Goal: Check status: Check status

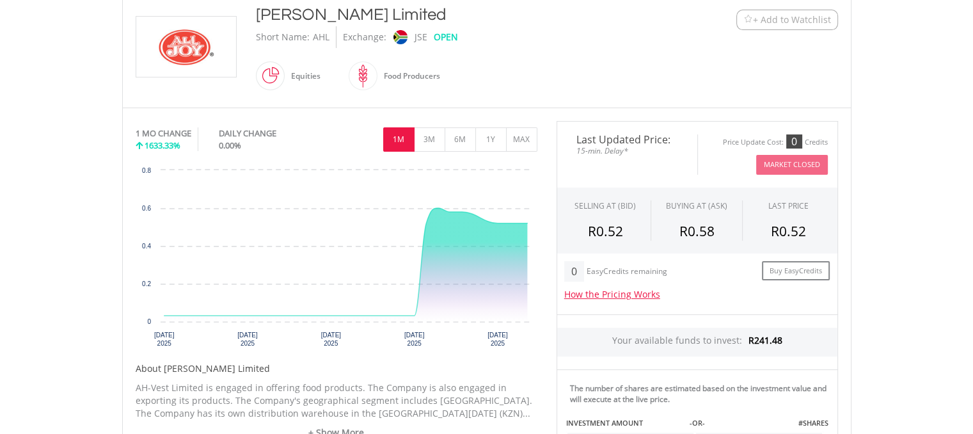
scroll to position [296, 0]
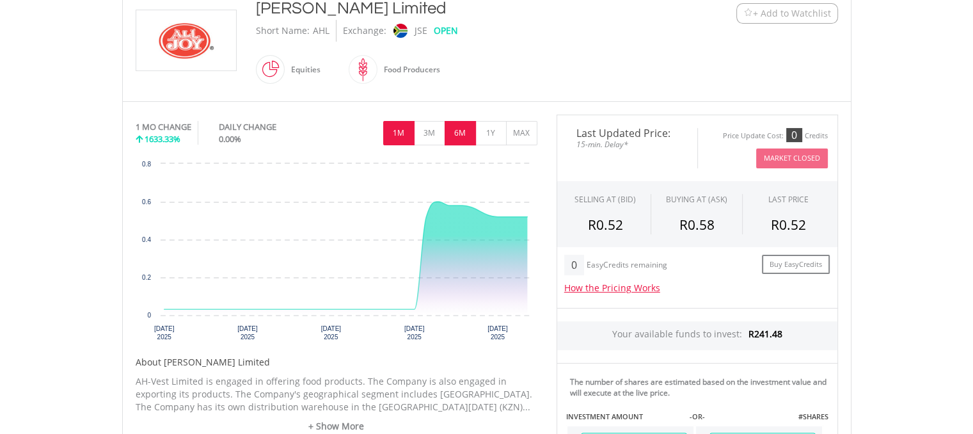
click at [461, 124] on button "6M" at bounding box center [460, 133] width 31 height 24
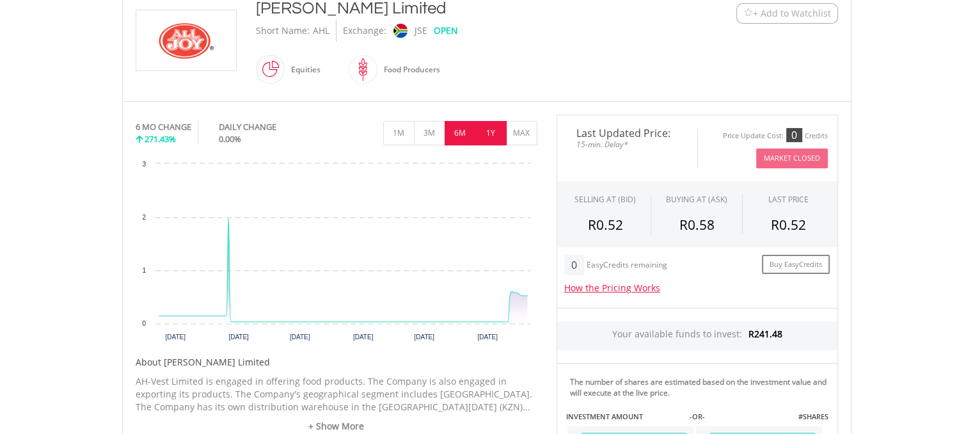
click at [488, 131] on button "1Y" at bounding box center [490, 133] width 31 height 24
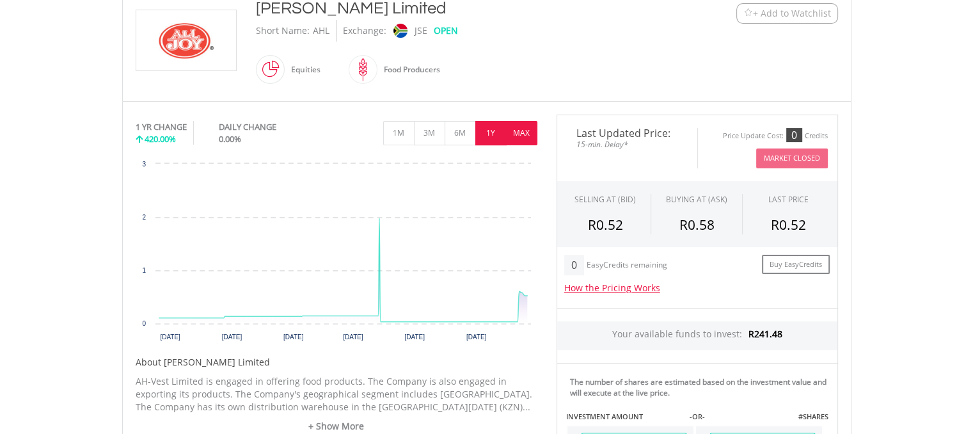
click at [514, 133] on button "MAX" at bounding box center [521, 133] width 31 height 24
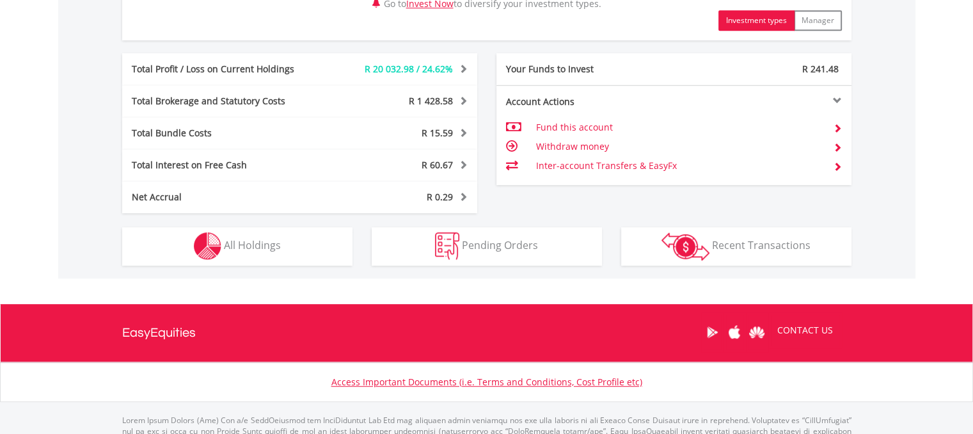
scroll to position [681, 0]
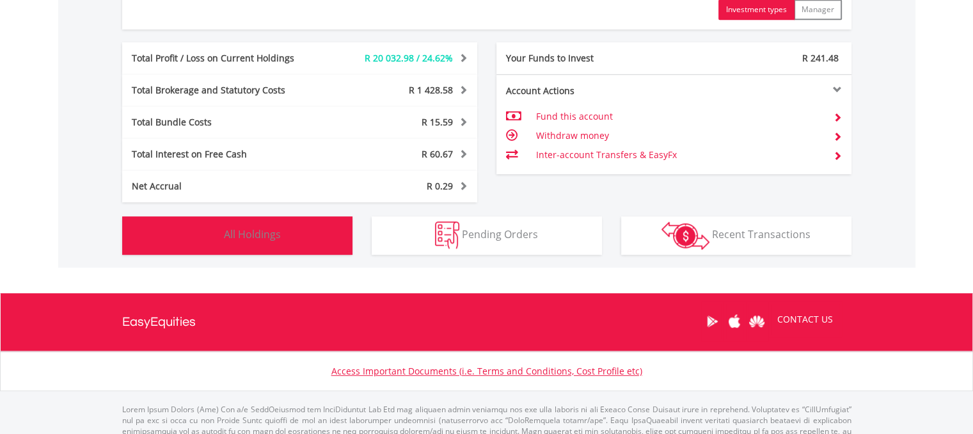
click at [295, 242] on button "Holdings All Holdings" at bounding box center [237, 235] width 230 height 38
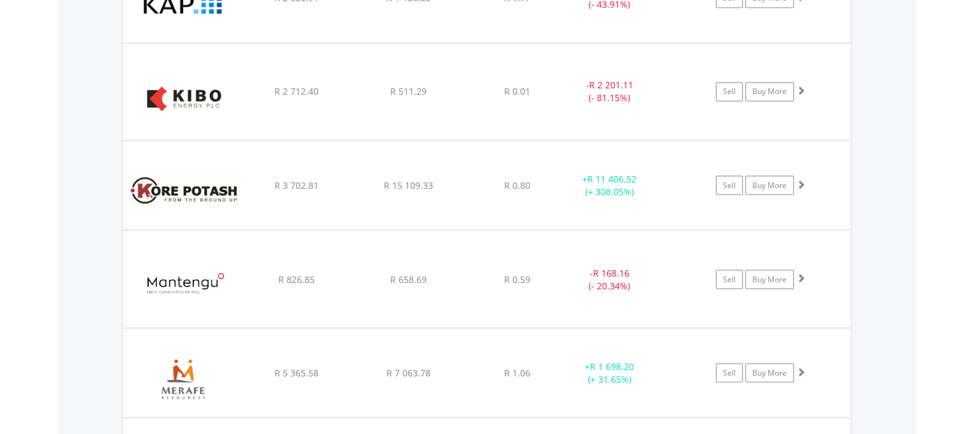
scroll to position [2272, 0]
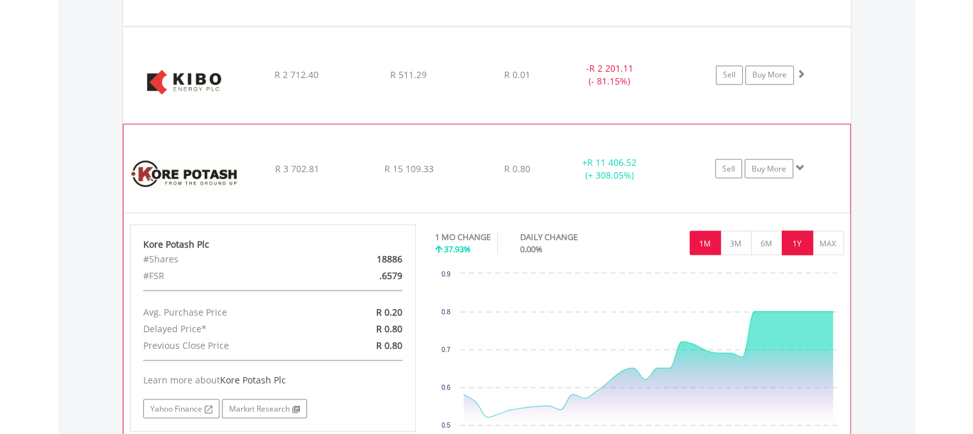
click at [800, 242] on button "1Y" at bounding box center [797, 242] width 31 height 24
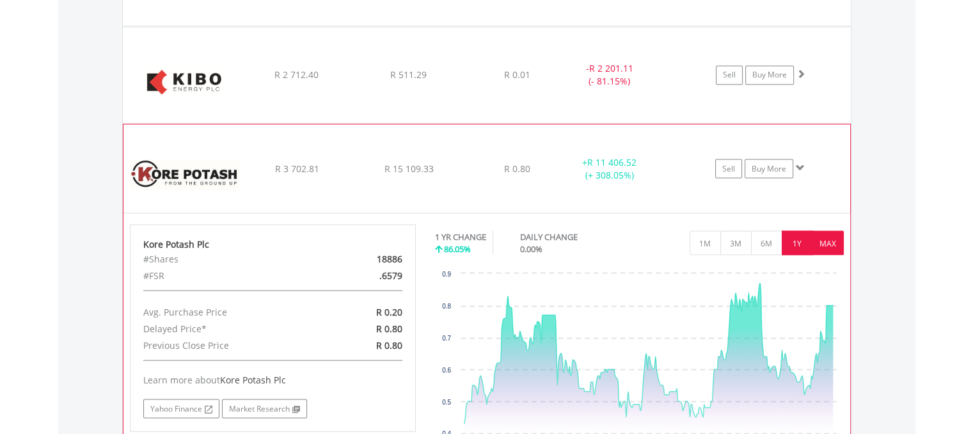
click at [827, 241] on button "MAX" at bounding box center [828, 242] width 31 height 24
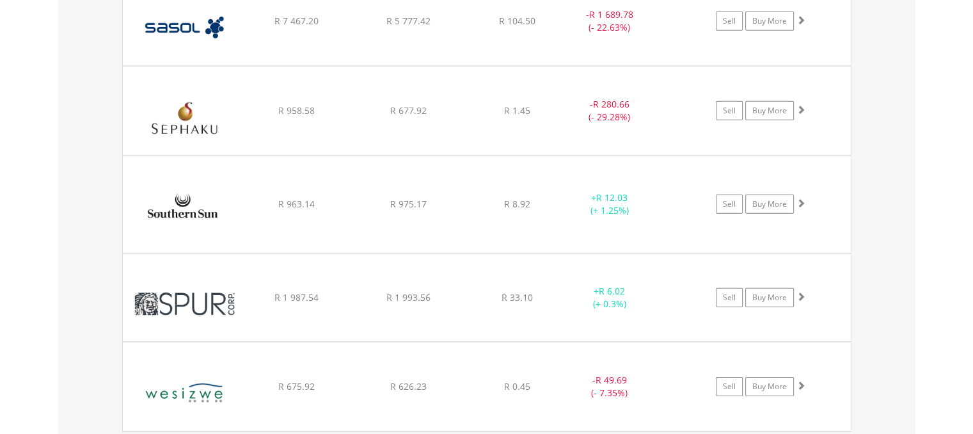
scroll to position [3975, 0]
